Goal: Task Accomplishment & Management: Manage account settings

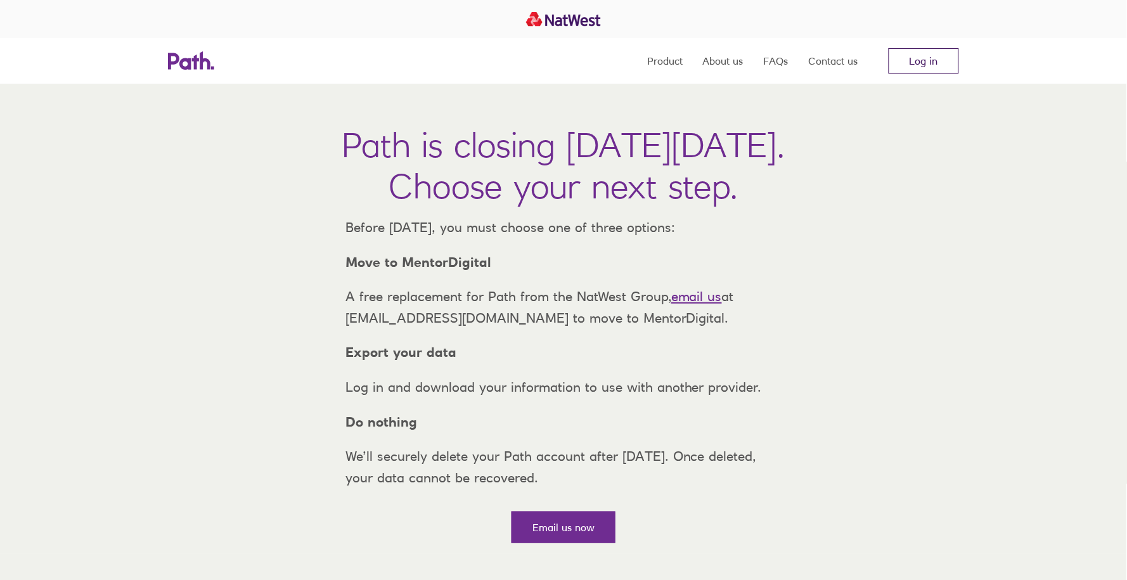
click at [916, 56] on link "Log in" at bounding box center [924, 60] width 70 height 25
click at [918, 55] on link "Log in" at bounding box center [924, 60] width 70 height 25
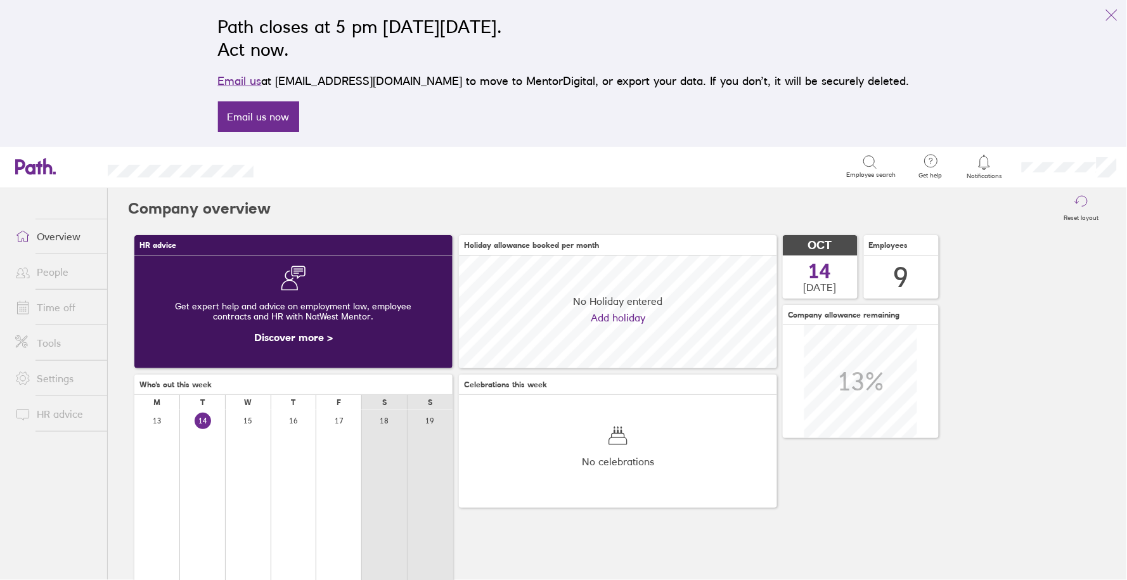
scroll to position [113, 318]
click at [61, 298] on link "Time off" at bounding box center [56, 307] width 102 height 25
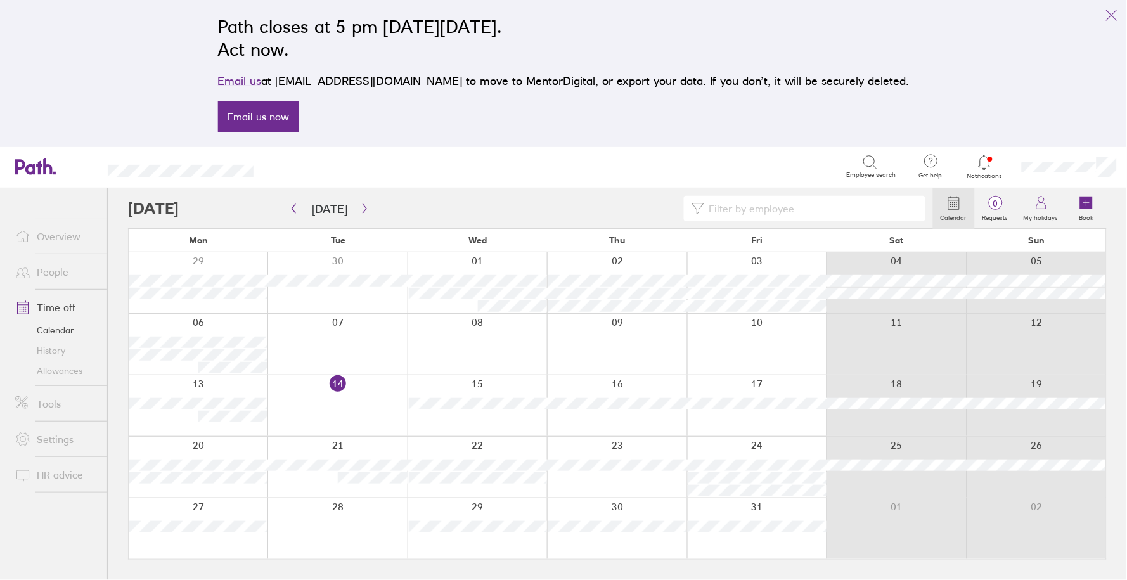
click at [366, 193] on div "Calendar 0 Requests My holidays Book [DATE] [DATE] Mon Tue Wed Thu Fri Sat Sun …" at bounding box center [617, 384] width 1019 height 392
click at [360, 206] on icon "button" at bounding box center [365, 208] width 10 height 10
